Goal: Information Seeking & Learning: Check status

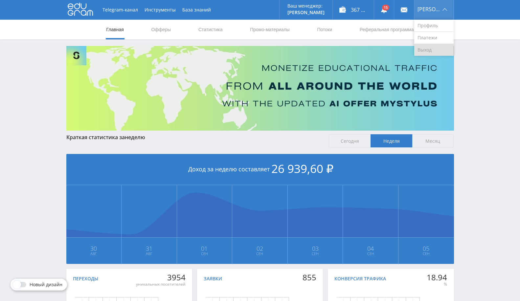
click at [433, 51] on link "Выход" at bounding box center [433, 50] width 39 height 12
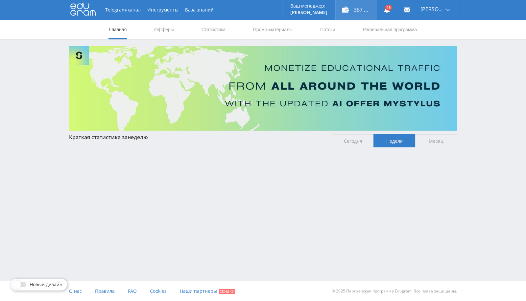
click at [364, 11] on div "367 330,00 ₽" at bounding box center [355, 10] width 41 height 20
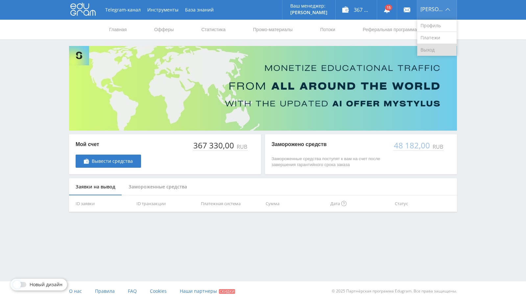
click at [430, 50] on link "Выход" at bounding box center [436, 50] width 39 height 12
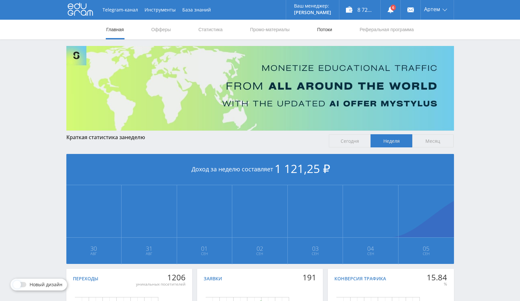
click at [321, 29] on link "Потоки" at bounding box center [324, 30] width 16 height 20
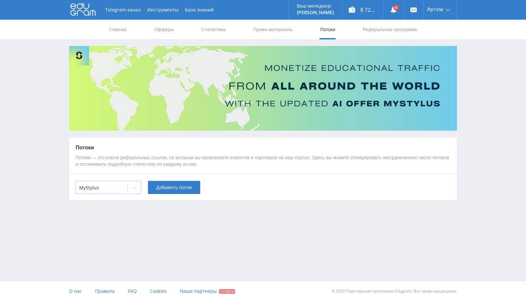
click at [109, 190] on div at bounding box center [101, 188] width 45 height 7
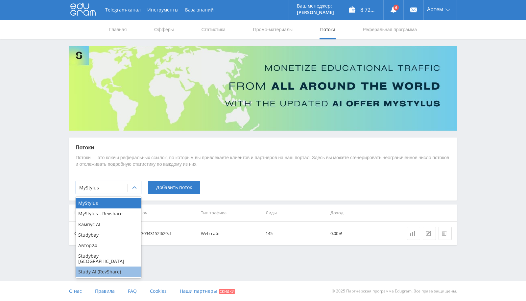
click at [100, 267] on div "Study AI (RevShare)" at bounding box center [109, 272] width 66 height 11
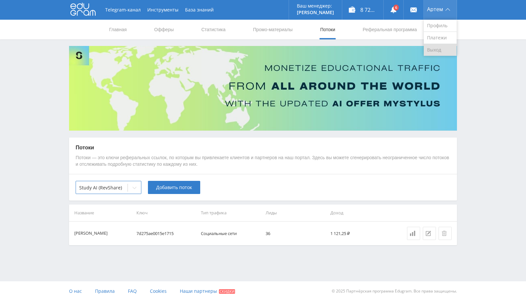
click at [434, 51] on link "Выход" at bounding box center [439, 50] width 33 height 12
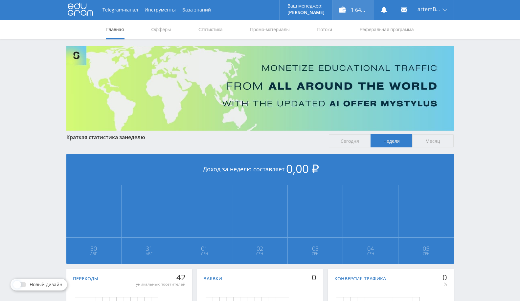
click at [356, 8] on div "1 648,00 ₽" at bounding box center [353, 10] width 41 height 20
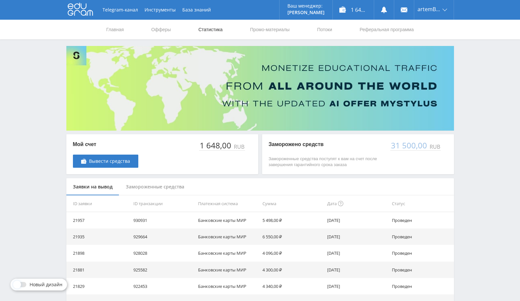
click at [199, 31] on link "Статистика" at bounding box center [211, 30] width 26 height 20
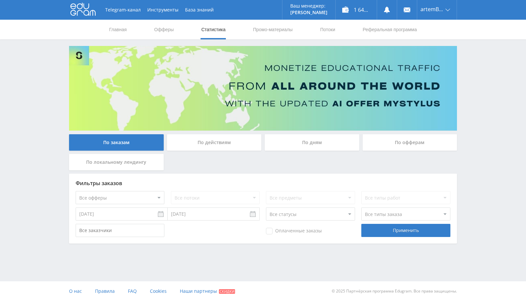
click at [148, 196] on select "Все офферы MyStylus MyStylus - Revshare Кампус AI Studybay Автор24 Studybay [GE…" at bounding box center [120, 197] width 89 height 13
click at [191, 226] on div "Оплаченные заказы Применить" at bounding box center [263, 230] width 374 height 13
click at [130, 216] on input "[DATE]" at bounding box center [122, 214] width 92 height 13
click at [74, 227] on div "Август Январь Февраль Март Апрель Май Июнь Июль Август Сентябрь Октябрь Ноябрь …" at bounding box center [115, 254] width 85 height 66
click at [88, 242] on th "Вт" at bounding box center [92, 239] width 11 height 8
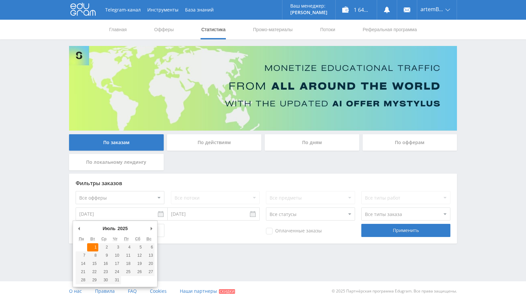
type input "01.07.2025"
click at [198, 224] on div "Фильтры заказов Все офферы MyStylus MyStylus - Revshare Кампус AI Studybay Авто…" at bounding box center [263, 209] width 388 height 70
click at [205, 214] on input "[DATE]" at bounding box center [214, 214] width 92 height 13
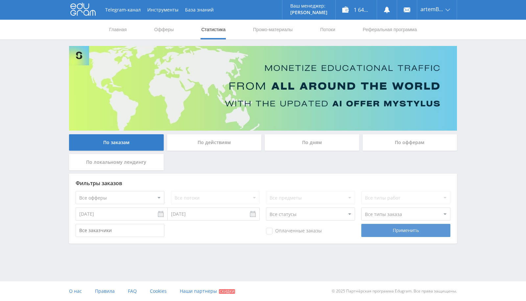
click at [395, 225] on div "Применить" at bounding box center [405, 230] width 89 height 13
click at [399, 229] on div "Применить" at bounding box center [405, 230] width 89 height 13
click at [396, 234] on div "Применить" at bounding box center [405, 230] width 89 height 13
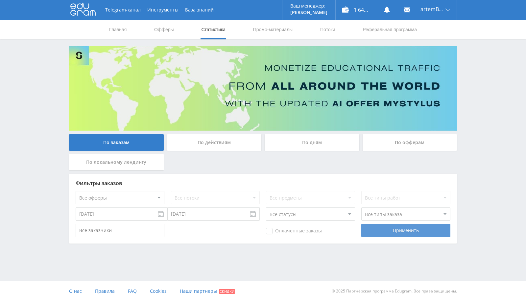
click at [396, 234] on div "Применить" at bounding box center [405, 230] width 89 height 13
click at [143, 210] on input "01.07.2025" at bounding box center [122, 214] width 92 height 13
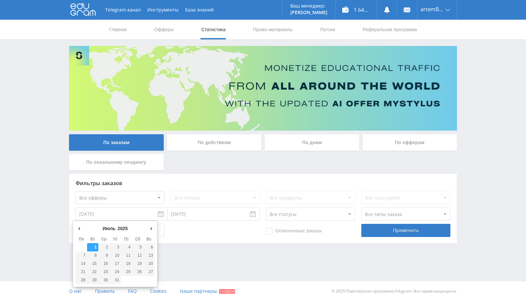
click at [215, 219] on input "31.07.2025" at bounding box center [214, 214] width 92 height 13
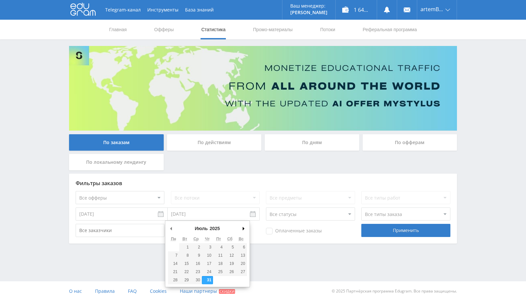
click at [246, 228] on div "Июль Январь Февраль Март Апрель Май Июнь Июль Август Сентябрь Октябрь Ноябрь Де…" at bounding box center [207, 254] width 85 height 66
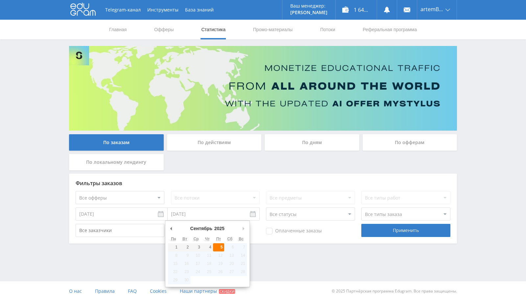
type input "[DATE]"
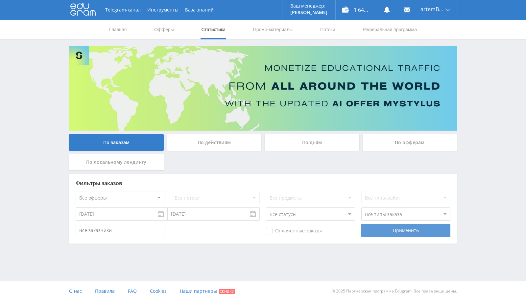
click at [386, 231] on div "Применить" at bounding box center [405, 230] width 89 height 13
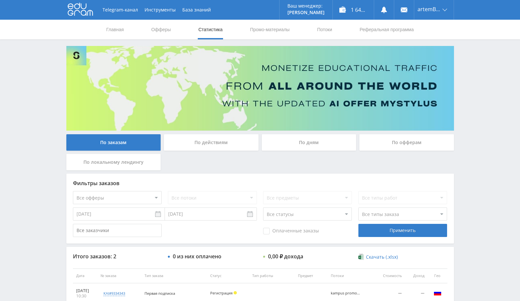
scroll to position [71, 0]
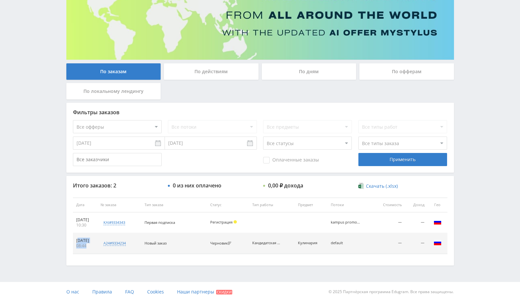
drag, startPoint x: 78, startPoint y: 239, endPoint x: 86, endPoint y: 245, distance: 10.3
click at [86, 245] on td "06.08.2025 08:44" at bounding box center [85, 243] width 25 height 21
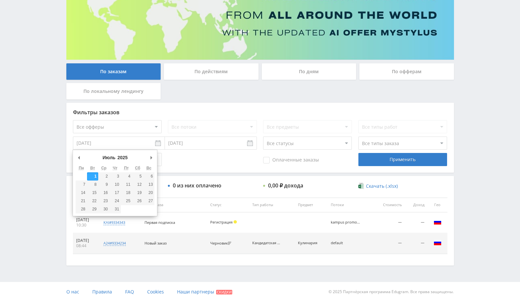
click at [112, 146] on input "01.07.2025" at bounding box center [119, 143] width 92 height 13
type input "01.04.2025"
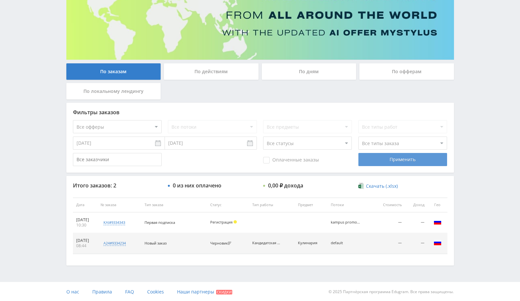
click at [402, 155] on div "Применить" at bounding box center [402, 159] width 89 height 13
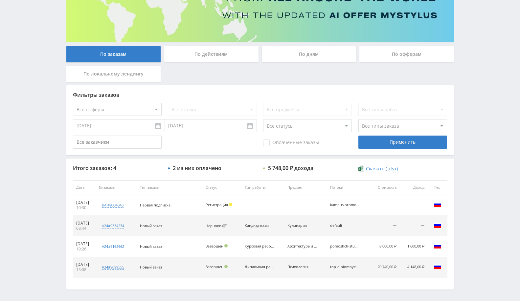
scroll to position [112, 0]
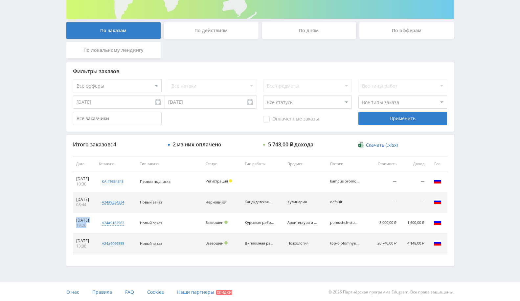
drag, startPoint x: 86, startPoint y: 224, endPoint x: 75, endPoint y: 220, distance: 12.2
click at [75, 220] on td "06.05.2025 19:26" at bounding box center [84, 223] width 23 height 21
click at [501, 175] on div "Telegram-канал Инструменты База знаний Ваш менеджер: Alex Alex Online @edugram_…" at bounding box center [260, 95] width 520 height 414
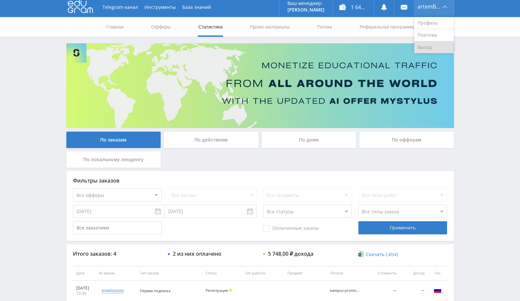
click at [427, 48] on link "Выход" at bounding box center [433, 47] width 39 height 12
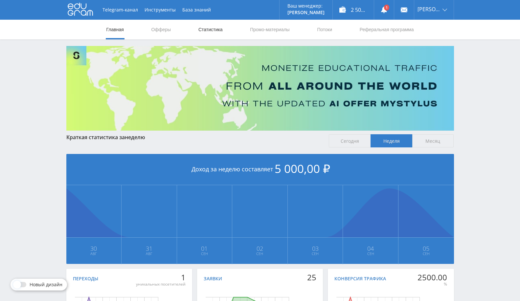
click at [203, 28] on link "Статистика" at bounding box center [211, 30] width 26 height 20
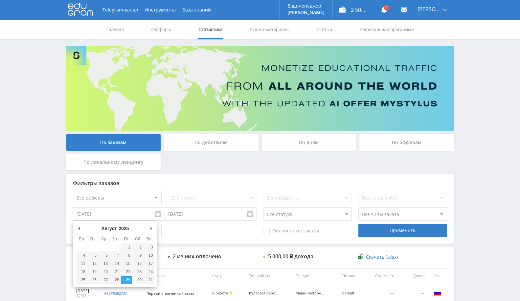
click at [133, 213] on input "29.08.2025" at bounding box center [119, 214] width 92 height 13
type input "01.08.2025"
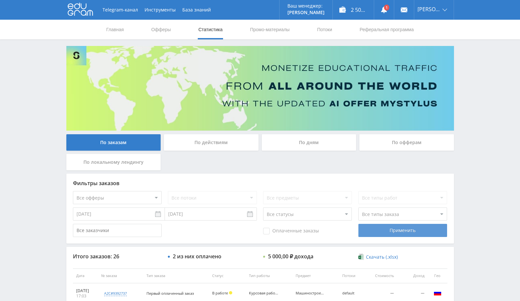
click at [405, 235] on div "Применить" at bounding box center [402, 230] width 89 height 13
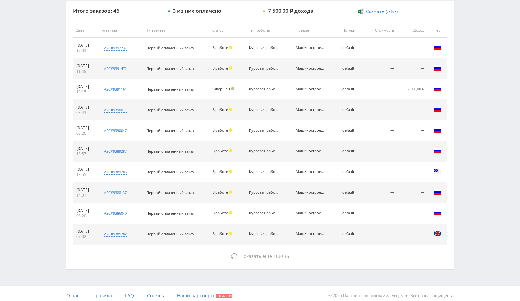
scroll to position [249, 0]
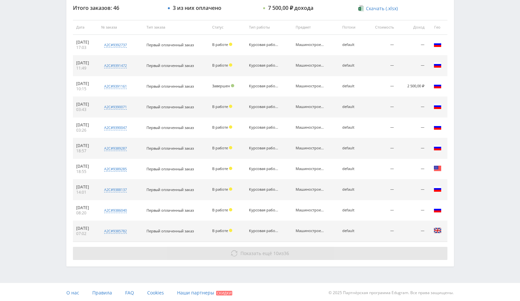
click at [309, 249] on button "Показать ещё 10 из 36" at bounding box center [260, 253] width 374 height 13
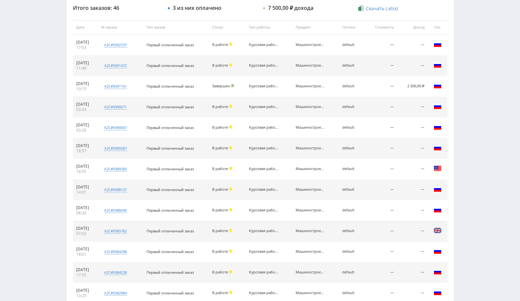
click at [299, 245] on td "Машиностроение" at bounding box center [315, 252] width 47 height 21
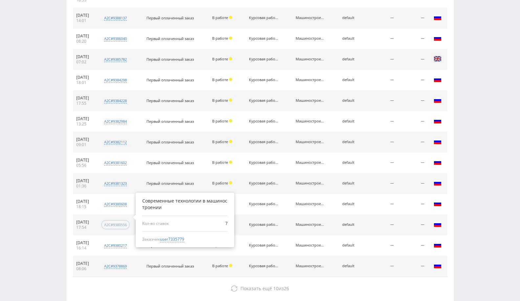
scroll to position [455, 0]
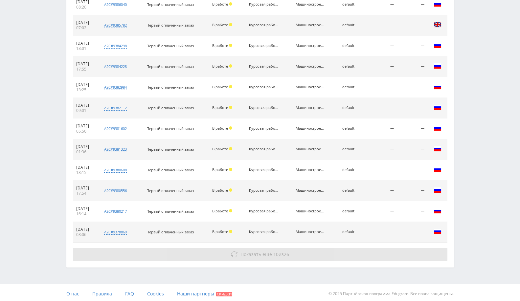
click at [264, 251] on span "Показать ещё" at bounding box center [256, 254] width 32 height 6
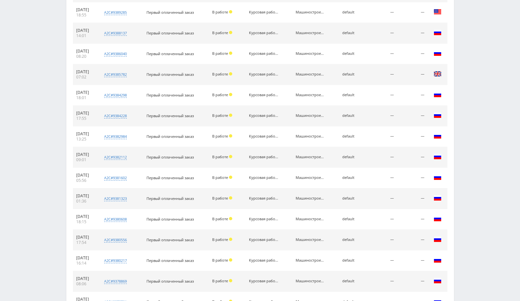
scroll to position [186, 0]
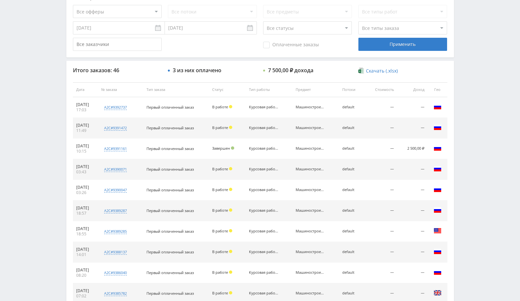
click at [486, 80] on div "Telegram-канал Инструменты База знаний Ваш менеджер: Valeria Valeria Online @va…" at bounding box center [260, 296] width 520 height 965
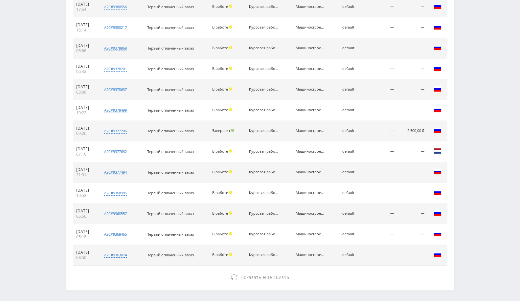
scroll to position [661, 0]
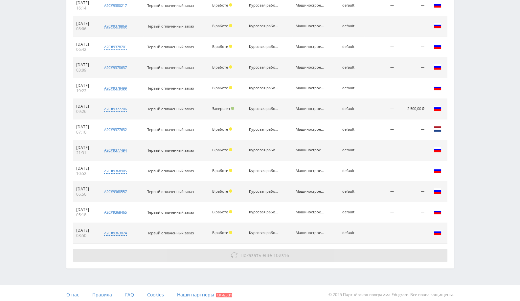
click at [273, 252] on span "10" at bounding box center [275, 255] width 5 height 6
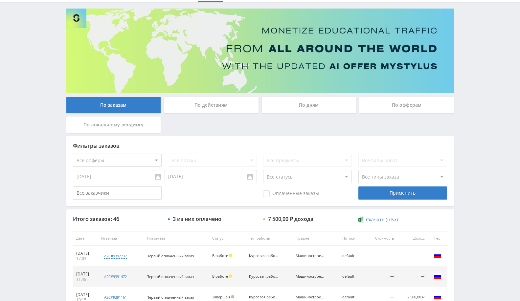
scroll to position [0, 0]
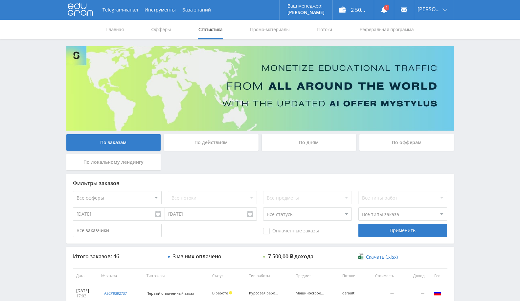
click at [367, 156] on div "По заказам По действиям По дням По офферам По локальному лендингу" at bounding box center [260, 153] width 391 height 39
click at [393, 6] on link at bounding box center [384, 10] width 20 height 20
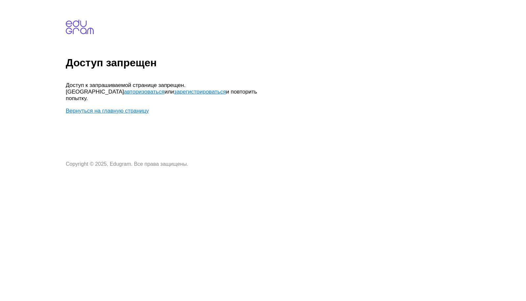
click at [112, 108] on link "Вернуться на главную страницу" at bounding box center [107, 111] width 83 height 6
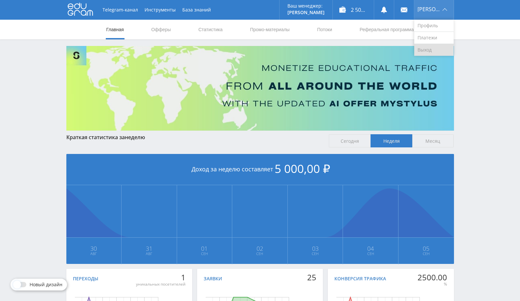
click at [428, 51] on link "Выход" at bounding box center [433, 50] width 39 height 12
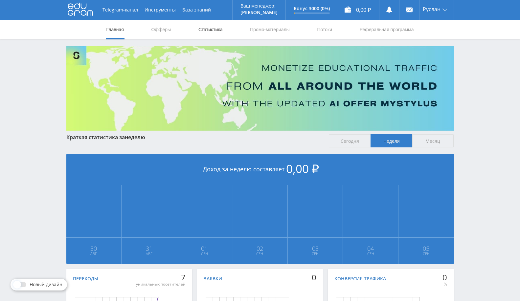
click at [208, 29] on link "Статистика" at bounding box center [211, 30] width 26 height 20
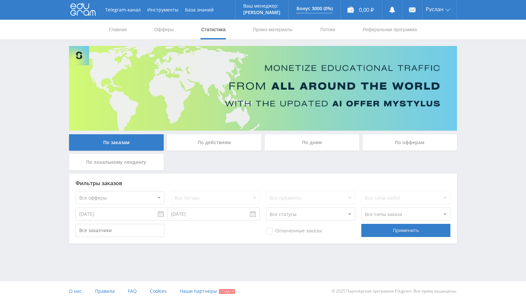
click at [135, 196] on select "Все офферы MyStylus MyStylus - Revshare Кампус AI Studybay Автор24 Studybay Bra…" at bounding box center [120, 197] width 89 height 13
select select "340"
click at [389, 233] on div "Применить" at bounding box center [405, 230] width 89 height 13
click at [316, 144] on div "По дням" at bounding box center [311, 142] width 95 height 16
click at [0, 0] on input "По дням" at bounding box center [0, 0] width 0 height 0
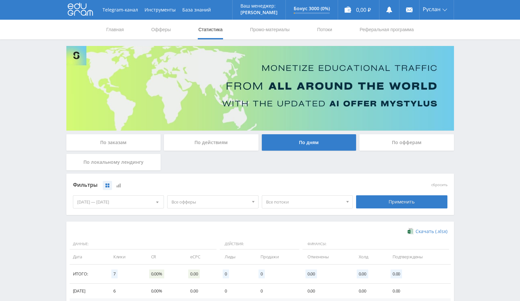
click at [295, 204] on span "Все потоки" at bounding box center [304, 202] width 77 height 12
click at [227, 166] on div "По заказам По действиям По дням По офферам По локальному лендингу" at bounding box center [260, 153] width 391 height 39
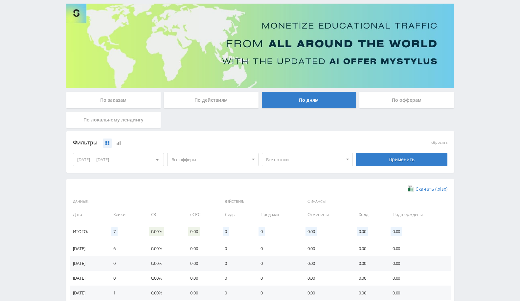
scroll to position [109, 0]
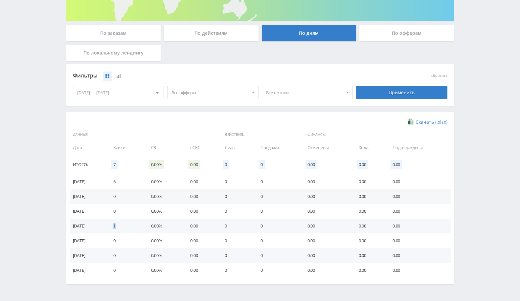
drag, startPoint x: 116, startPoint y: 225, endPoint x: 125, endPoint y: 206, distance: 21.5
click at [134, 221] on td "1" at bounding box center [126, 226] width 38 height 15
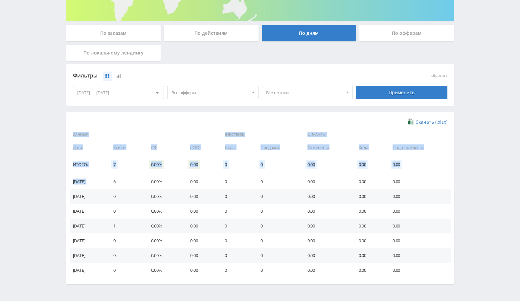
drag, startPoint x: 114, startPoint y: 181, endPoint x: 457, endPoint y: 185, distance: 342.9
click at [457, 185] on div "Telegram-канал Инструменты База знаний Ваш менеджер: [PERSON_NAME] Online @edug…" at bounding box center [260, 106] width 520 height 430
click at [329, 214] on td "0.00" at bounding box center [326, 211] width 51 height 15
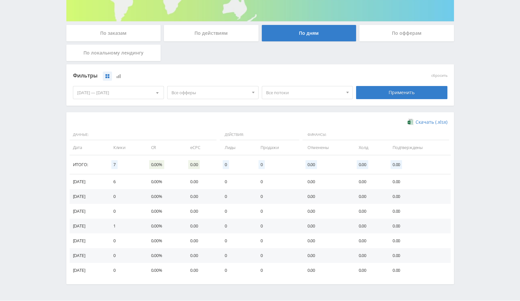
drag, startPoint x: 122, startPoint y: 181, endPoint x: 102, endPoint y: 182, distance: 19.7
click at [102, 182] on tr "[DATE] 6 0.00% 0.00 0 0 0.00 0.00 0.00" at bounding box center [260, 181] width 381 height 15
click at [161, 183] on td "0.00%" at bounding box center [164, 181] width 39 height 15
drag, startPoint x: 156, startPoint y: 180, endPoint x: 190, endPoint y: 180, distance: 34.5
click at [190, 180] on tr "[DATE] 6 0.00% 0.00 0 0 0.00 0.00 0.00" at bounding box center [260, 181] width 381 height 15
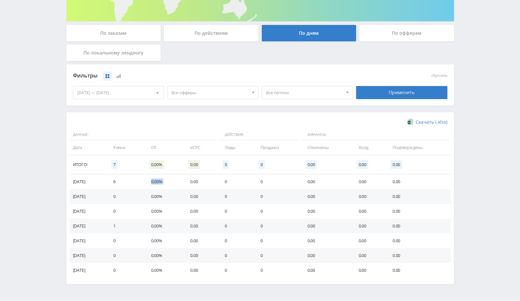
click at [191, 179] on td "0.00" at bounding box center [201, 181] width 34 height 15
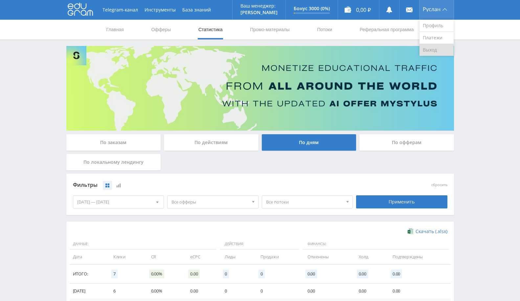
click at [435, 48] on link "Выход" at bounding box center [436, 50] width 34 height 12
